Goal: Transaction & Acquisition: Purchase product/service

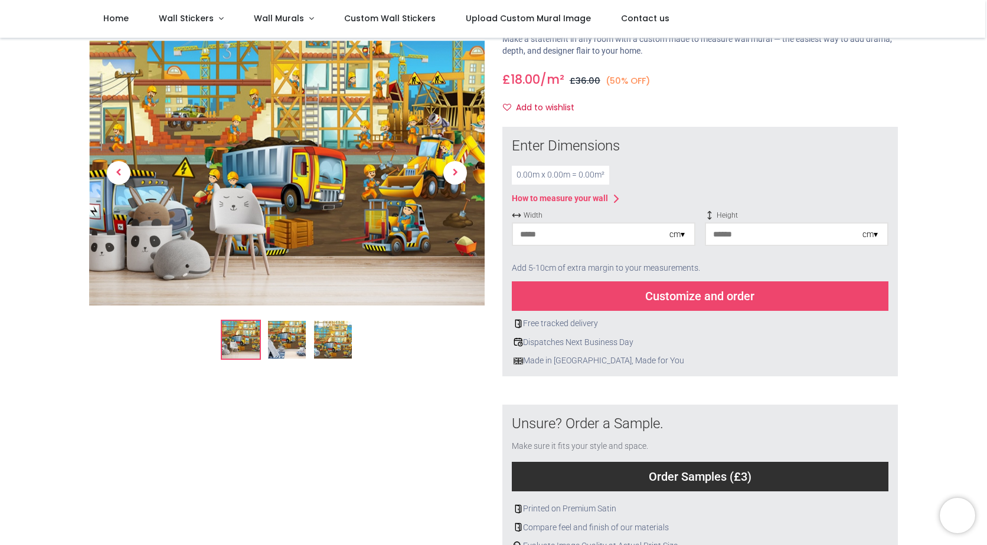
scroll to position [59, 0]
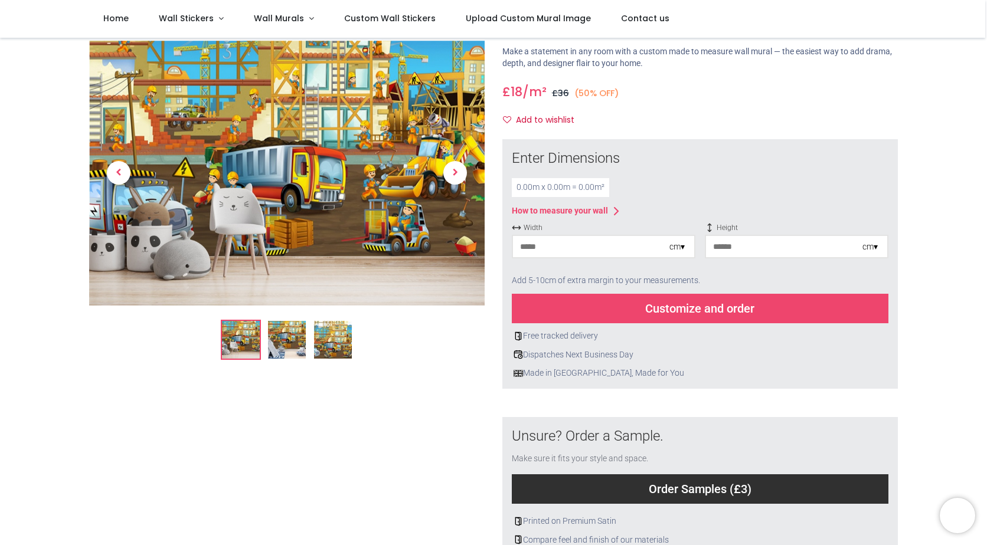
click at [655, 247] on input "number" at bounding box center [591, 246] width 156 height 21
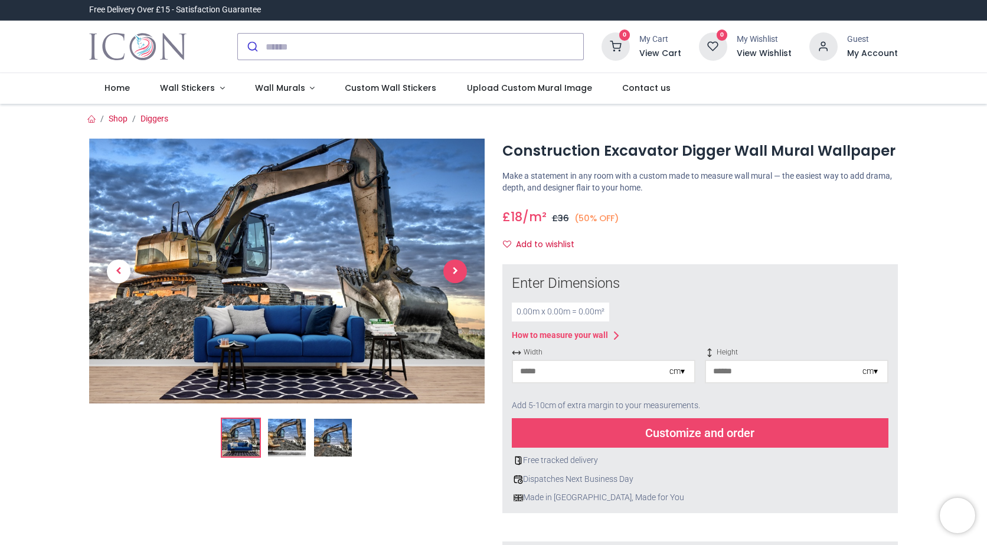
click at [450, 269] on span "Next" at bounding box center [455, 272] width 24 height 24
